Goal: Task Accomplishment & Management: Manage account settings

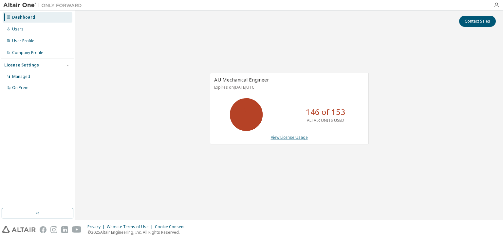
click at [296, 137] on link "View License Usage" at bounding box center [289, 137] width 37 height 6
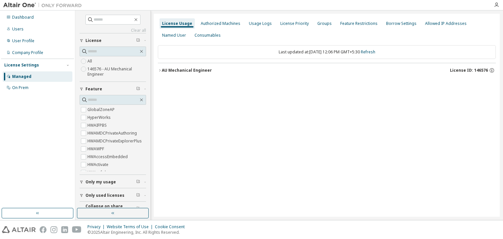
scroll to position [10, 0]
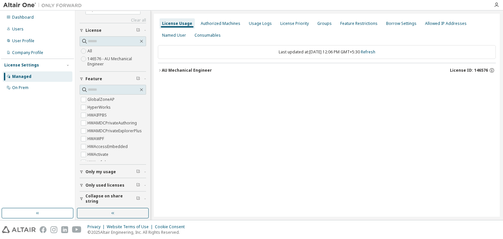
click at [97, 170] on span "Only my usage" at bounding box center [100, 171] width 30 height 5
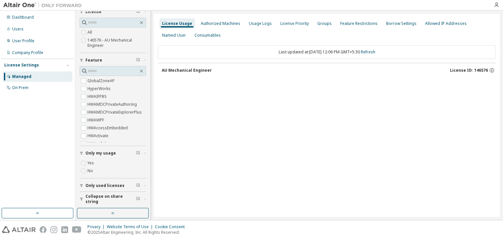
click at [105, 185] on span "Only used licenses" at bounding box center [104, 185] width 39 height 5
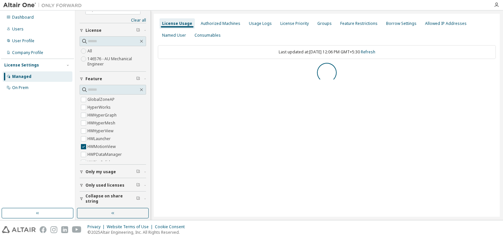
scroll to position [0, 0]
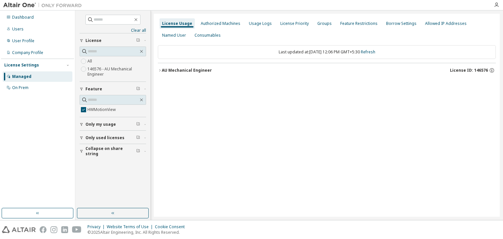
click at [166, 71] on div "AU Mechanical Engineer" at bounding box center [187, 70] width 50 height 5
click at [174, 82] on div "HWMotionView" at bounding box center [197, 84] width 59 height 6
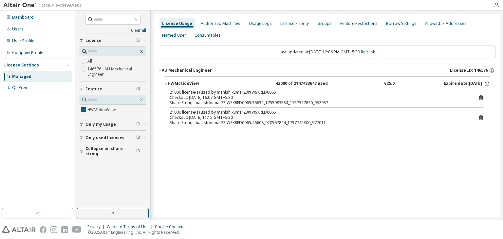
click at [86, 123] on span "Only my usage" at bounding box center [100, 124] width 30 height 5
click at [143, 98] on icon "button" at bounding box center [141, 99] width 5 height 5
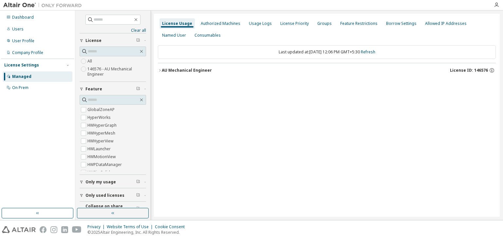
click at [178, 71] on div "AU Mechanical Engineer" at bounding box center [187, 70] width 50 height 5
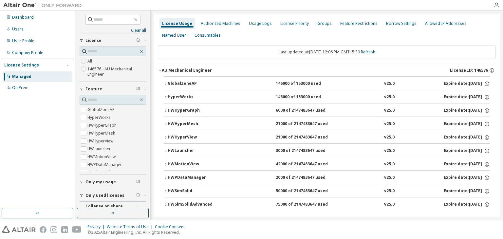
click at [190, 162] on div "HWMotionView" at bounding box center [197, 164] width 59 height 6
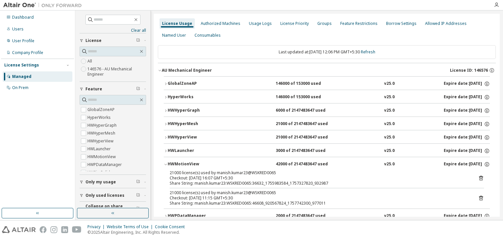
click at [174, 161] on div "HWMotionView" at bounding box center [197, 164] width 59 height 6
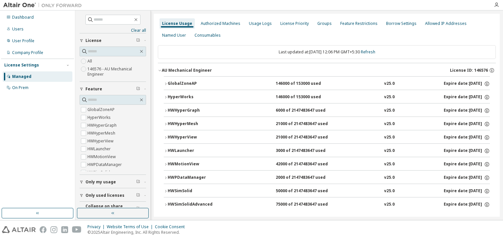
click at [181, 148] on div "HWLauncher" at bounding box center [197, 151] width 59 height 6
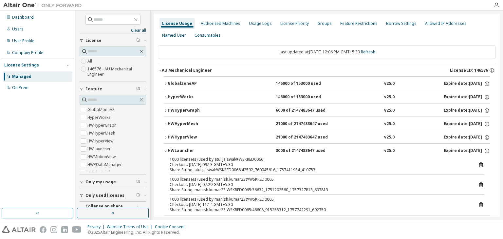
click at [181, 148] on div "HWLauncher" at bounding box center [197, 151] width 59 height 6
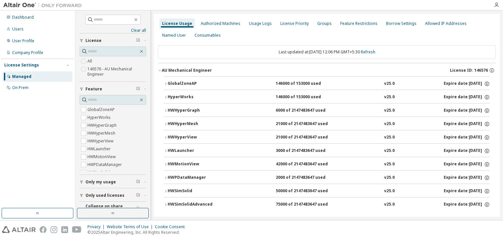
click at [186, 188] on div "HWSimSolid" at bounding box center [197, 191] width 59 height 6
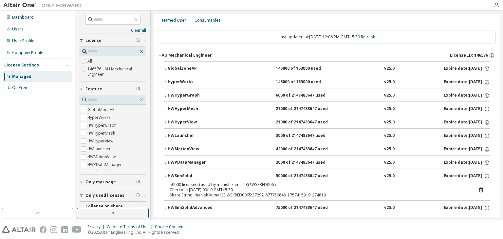
scroll to position [23, 0]
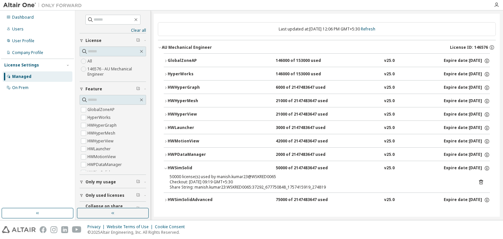
click at [187, 167] on div "HWSimSolid" at bounding box center [197, 168] width 59 height 6
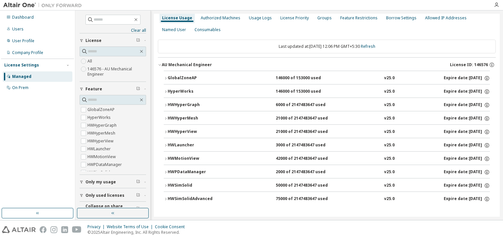
scroll to position [5, 0]
